Goal: Task Accomplishment & Management: Use online tool/utility

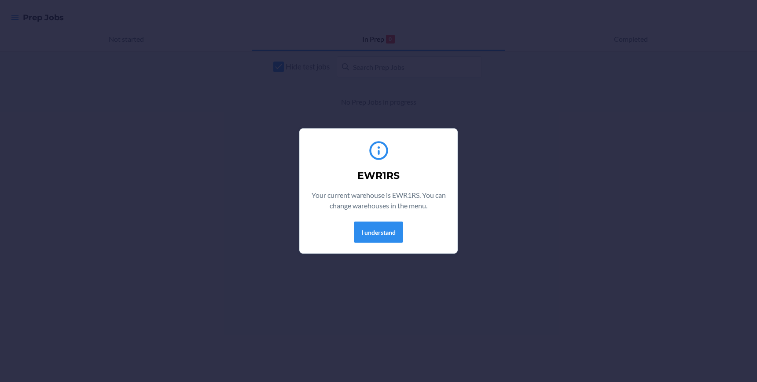
click at [367, 245] on div "EWR1RS Your current warehouse is EWR1RS. You can change warehouses in the menu.…" at bounding box center [378, 191] width 136 height 110
click at [372, 236] on button "I understand" at bounding box center [378, 232] width 49 height 21
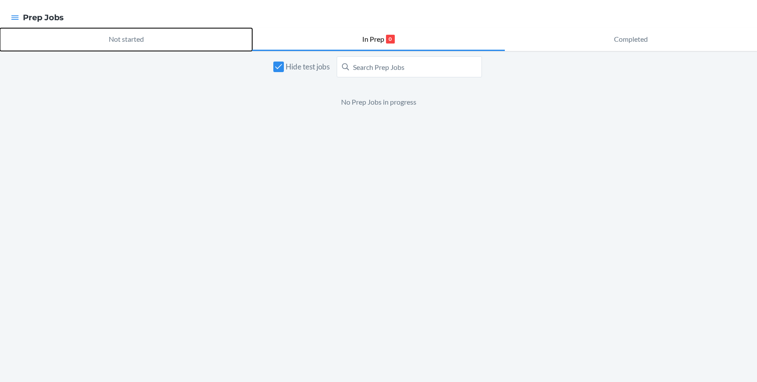
click at [114, 37] on p "Not started" at bounding box center [126, 39] width 35 height 11
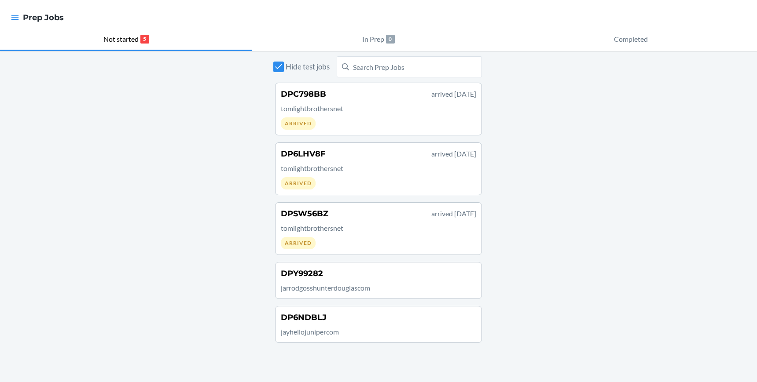
click at [360, 107] on p "tomlightbrothersnet" at bounding box center [378, 108] width 195 height 11
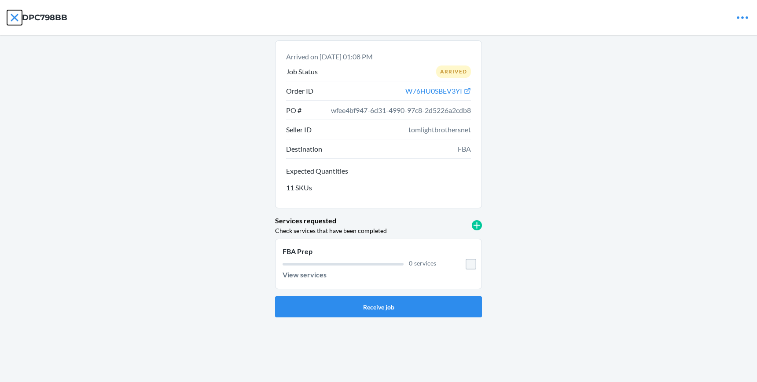
click at [14, 17] on icon at bounding box center [14, 17] width 7 height 7
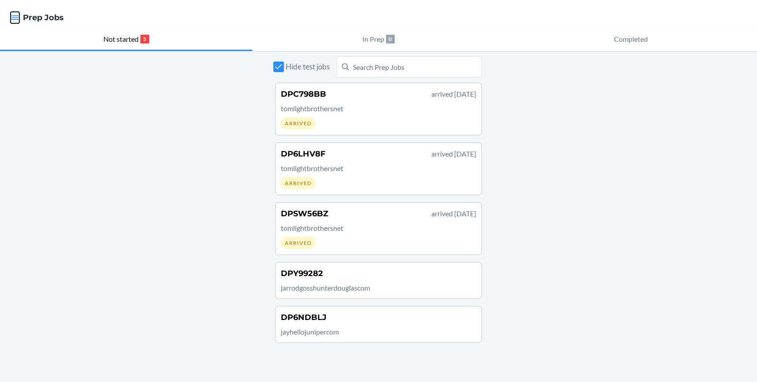
click at [17, 19] on icon "button" at bounding box center [15, 17] width 9 height 9
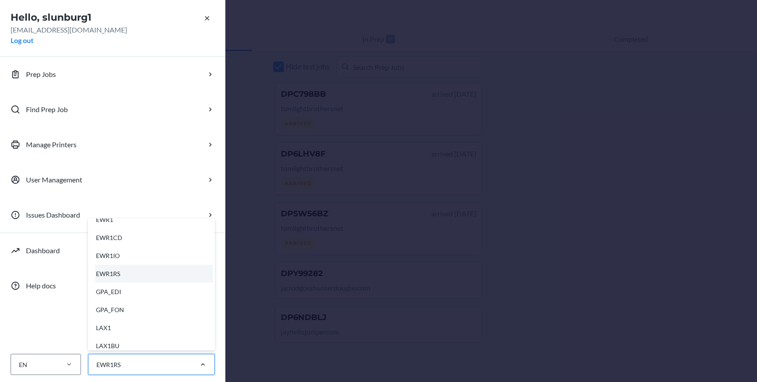
scroll to position [140, 0]
click at [166, 233] on div "EWR1CD" at bounding box center [154, 233] width 118 height 18
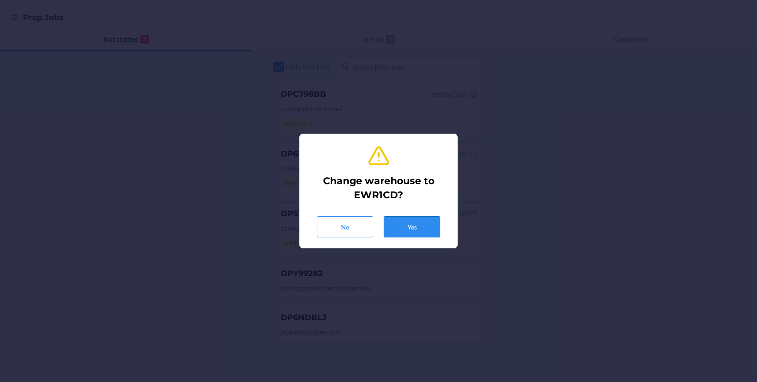
click at [402, 233] on button "Yes" at bounding box center [412, 227] width 56 height 21
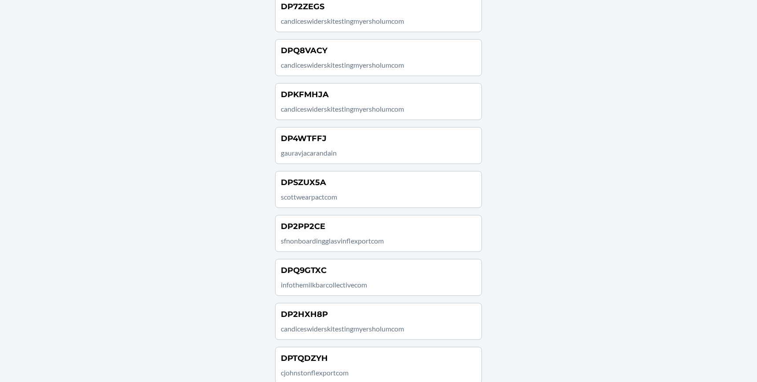
scroll to position [4031, 0]
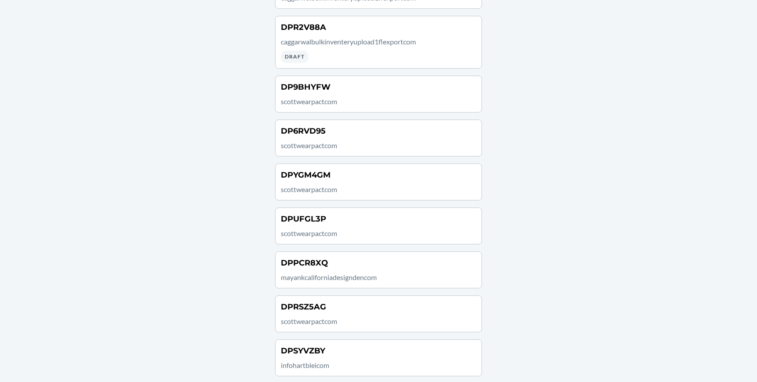
scroll to position [4434, 0]
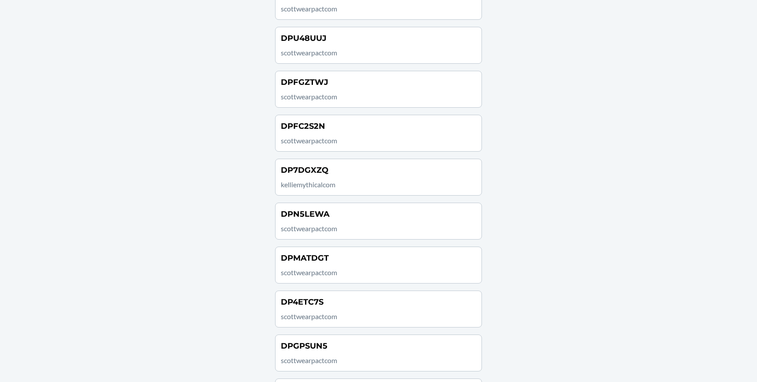
scroll to position [3166, 0]
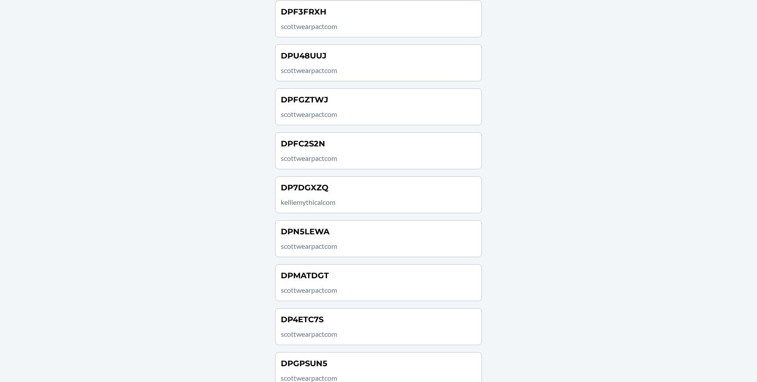
click at [359, 209] on link "DP7DGXZQ kelliemythicalcom" at bounding box center [378, 194] width 207 height 37
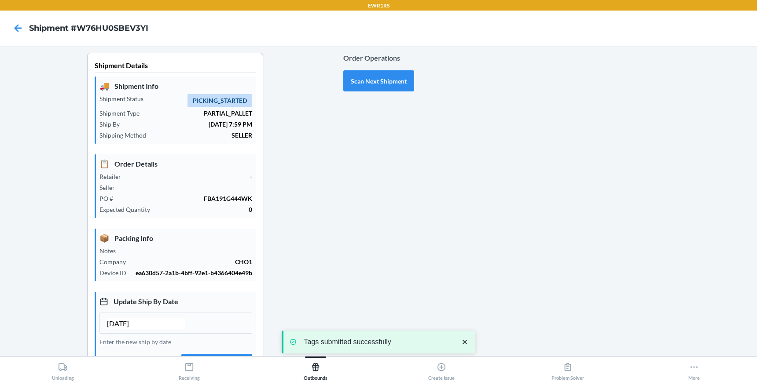
scroll to position [139, 0]
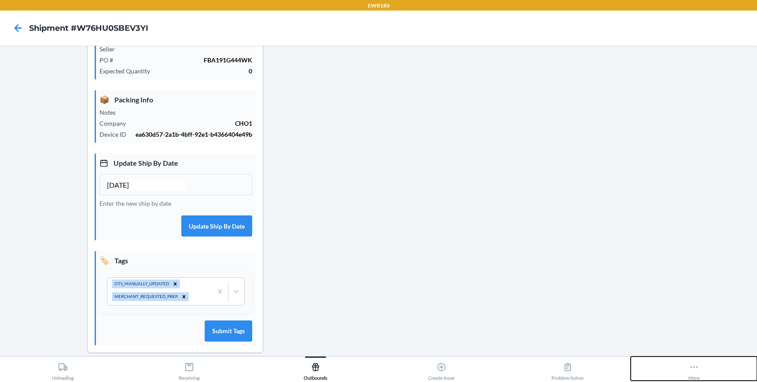
click at [695, 374] on div "More" at bounding box center [693, 370] width 11 height 22
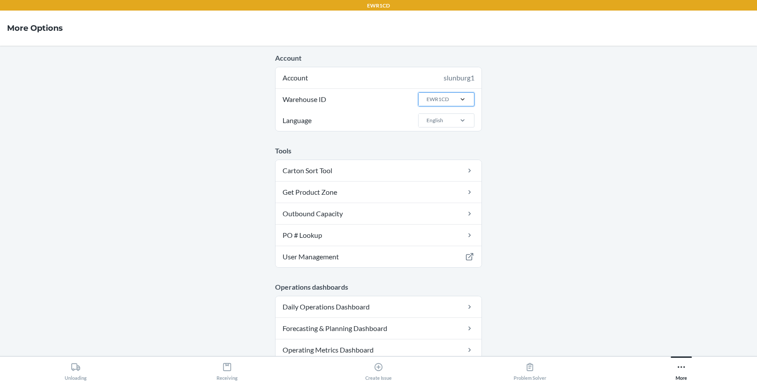
click at [466, 98] on div at bounding box center [462, 99] width 23 height 9
click at [426, 98] on input "Warehouse ID 0 results available. Select is focused ,type to refine list, press…" at bounding box center [426, 99] width 1 height 8
click at [437, 184] on div "EWR1" at bounding box center [449, 185] width 48 height 17
click at [426, 103] on input "Warehouse ID option EWR1 focused, 5 of 25. 25 results available. Use Up and Dow…" at bounding box center [426, 99] width 1 height 8
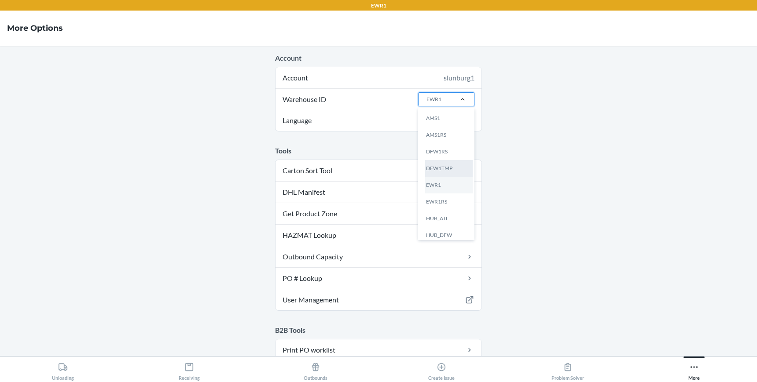
click at [447, 165] on div "DFW1TMP" at bounding box center [449, 168] width 48 height 17
click at [426, 103] on input "Warehouse ID option DFW1TMP focused, 4 of 25. 25 results available. Use Up and …" at bounding box center [426, 99] width 1 height 8
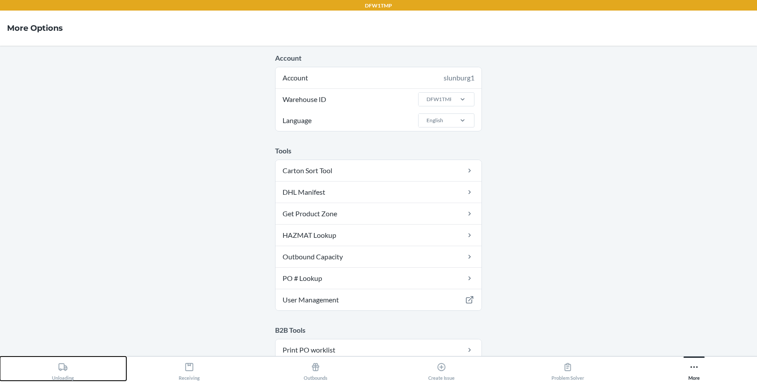
click at [65, 368] on icon at bounding box center [63, 368] width 10 height 10
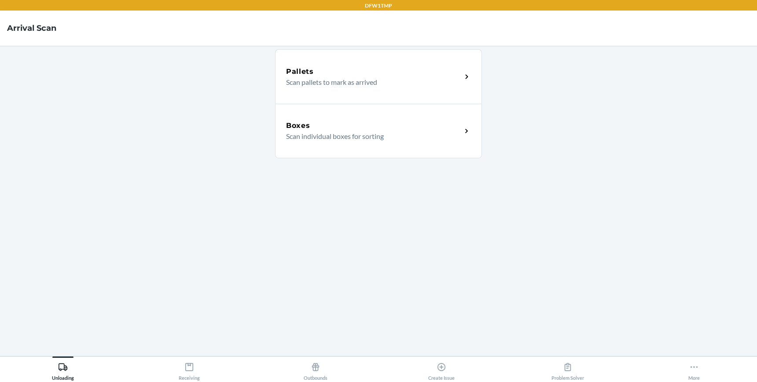
click at [384, 81] on p "Scan pallets to mark as arrived" at bounding box center [370, 82] width 169 height 11
